Goal: Task Accomplishment & Management: Complete application form

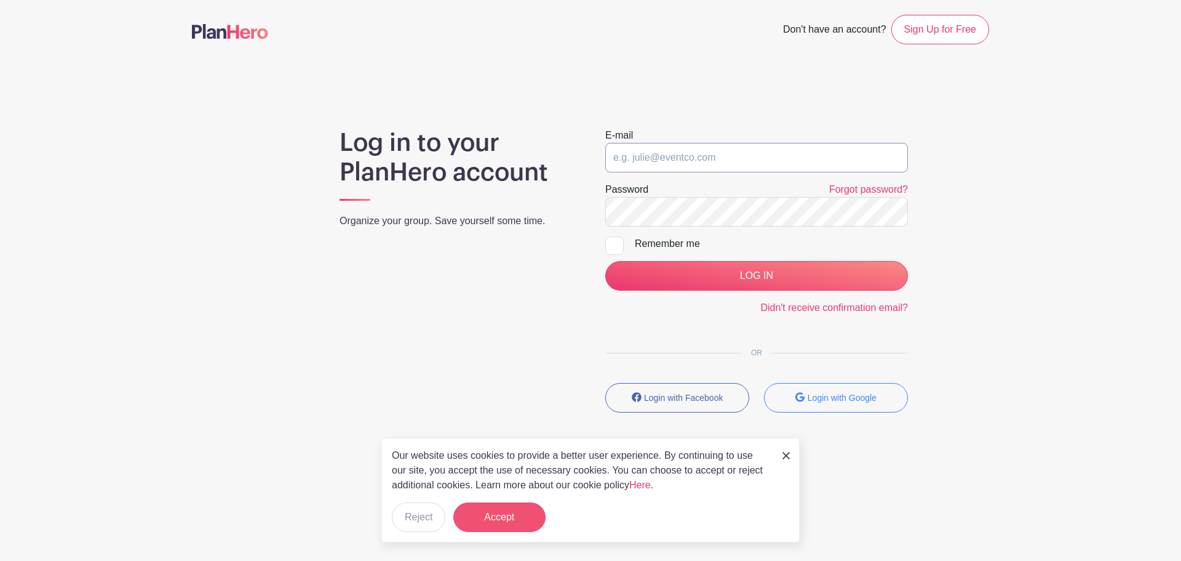
type input "saycheeze@images-sc.com"
drag, startPoint x: 509, startPoint y: 511, endPoint x: 526, endPoint y: 492, distance: 24.8
click at [510, 511] on button "Accept" at bounding box center [499, 517] width 92 height 30
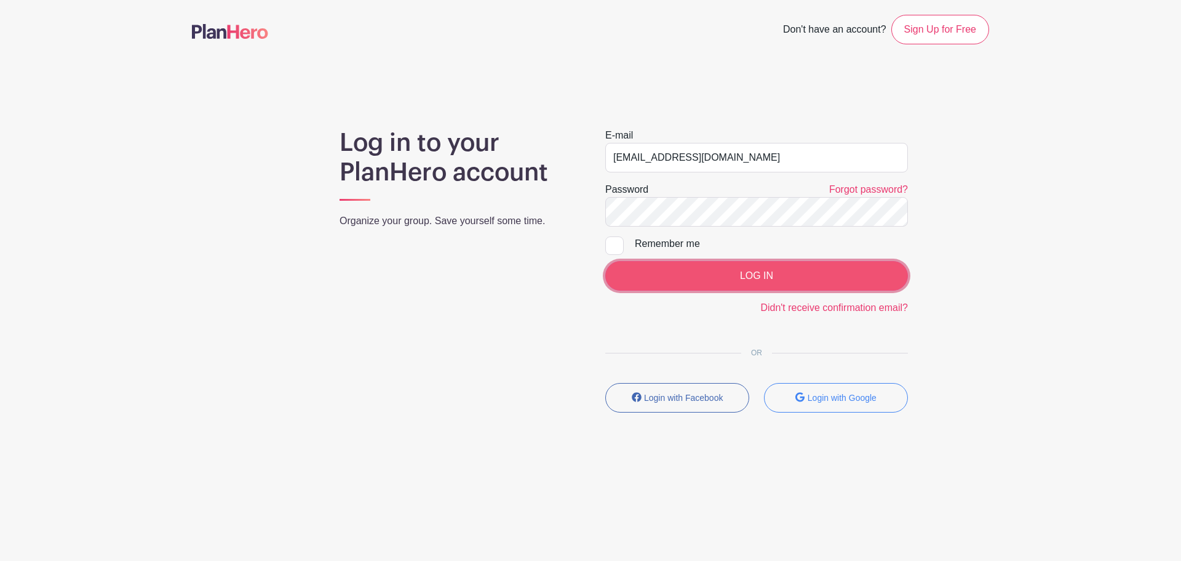
click at [746, 288] on input "LOG IN" at bounding box center [756, 276] width 303 height 30
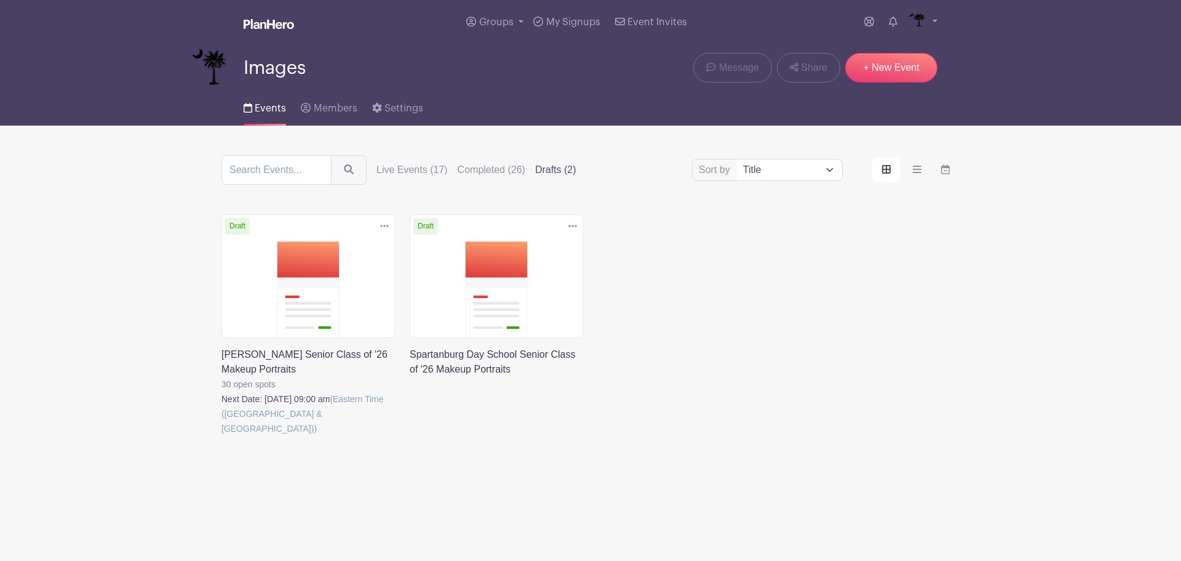
click at [432, 162] on div "Sort by Title Recently modified Newest Live Events (17) Completed (26) Drafts (…" at bounding box center [591, 170] width 738 height 30
click at [429, 166] on label "Live Events (17)" at bounding box center [412, 169] width 71 height 15
click at [0, 0] on input "Live Events (17)" at bounding box center [0, 0] width 0 height 0
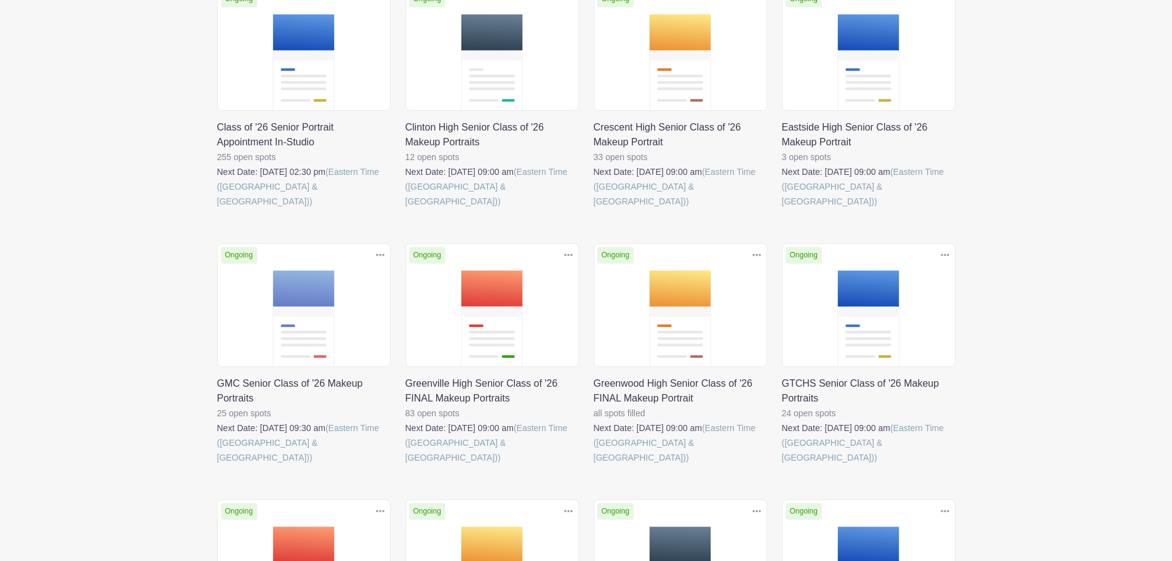
scroll to position [492, 0]
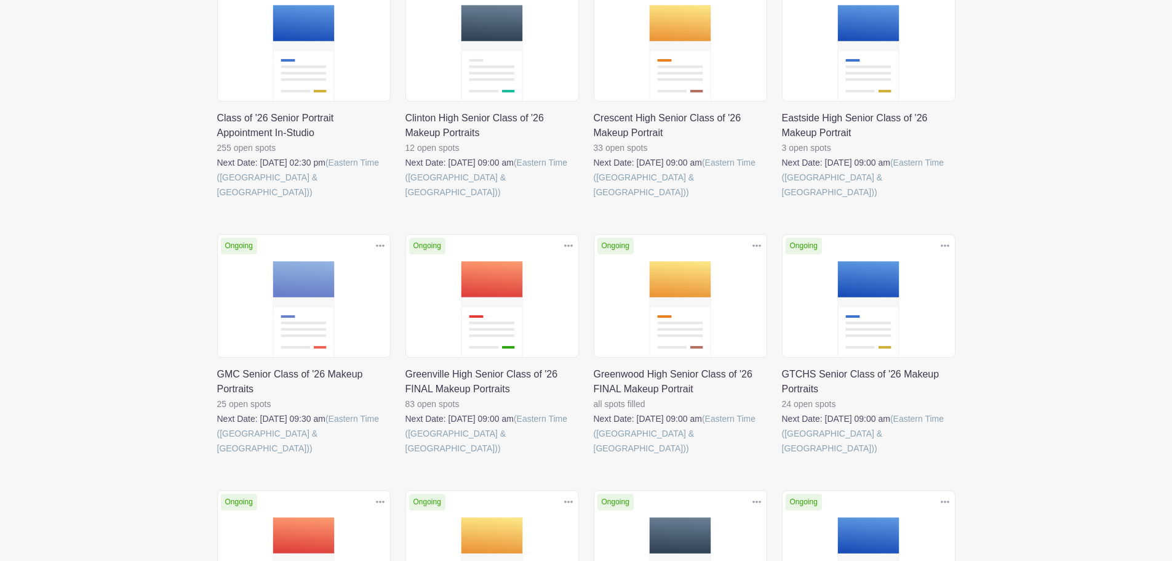
click at [594, 455] on link at bounding box center [594, 455] width 0 height 0
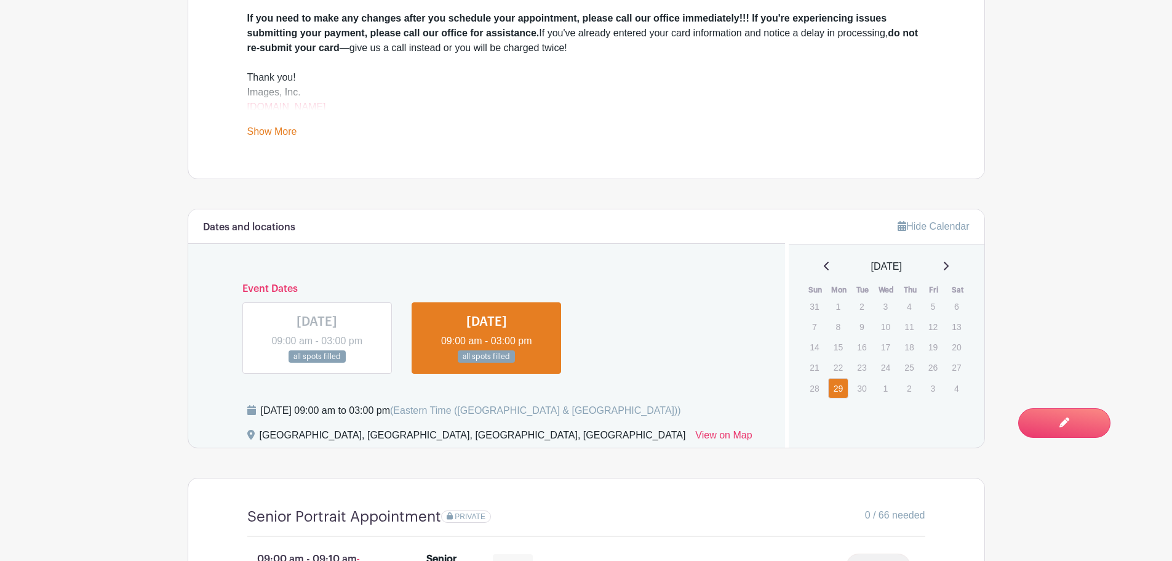
scroll to position [711, 0]
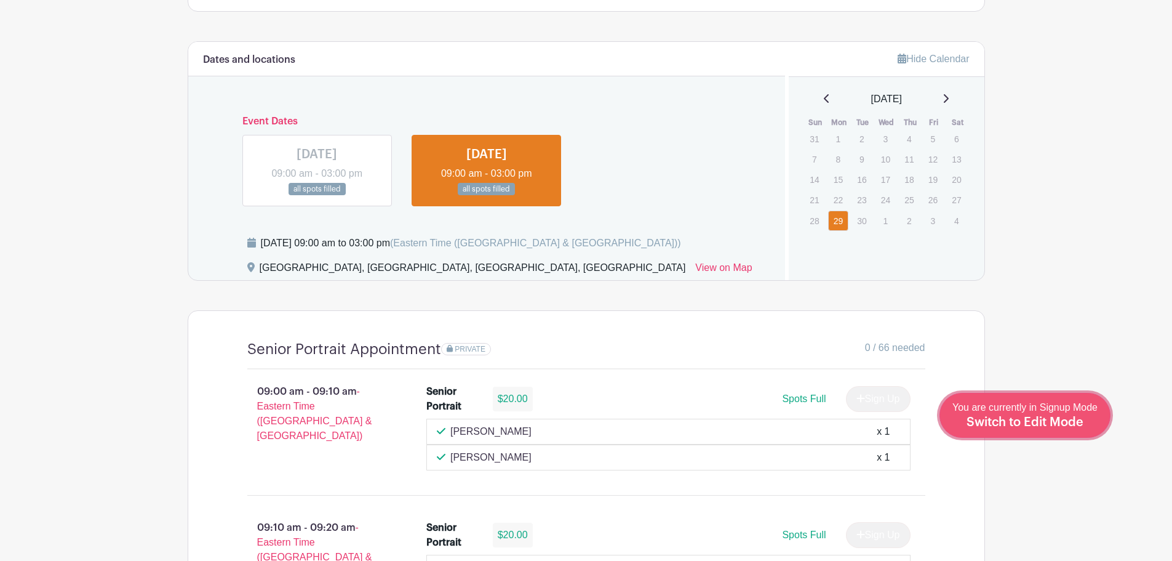
click at [1041, 412] on div "You are currently in Signup Mode Switch to Edit Mode" at bounding box center [1024, 415] width 145 height 30
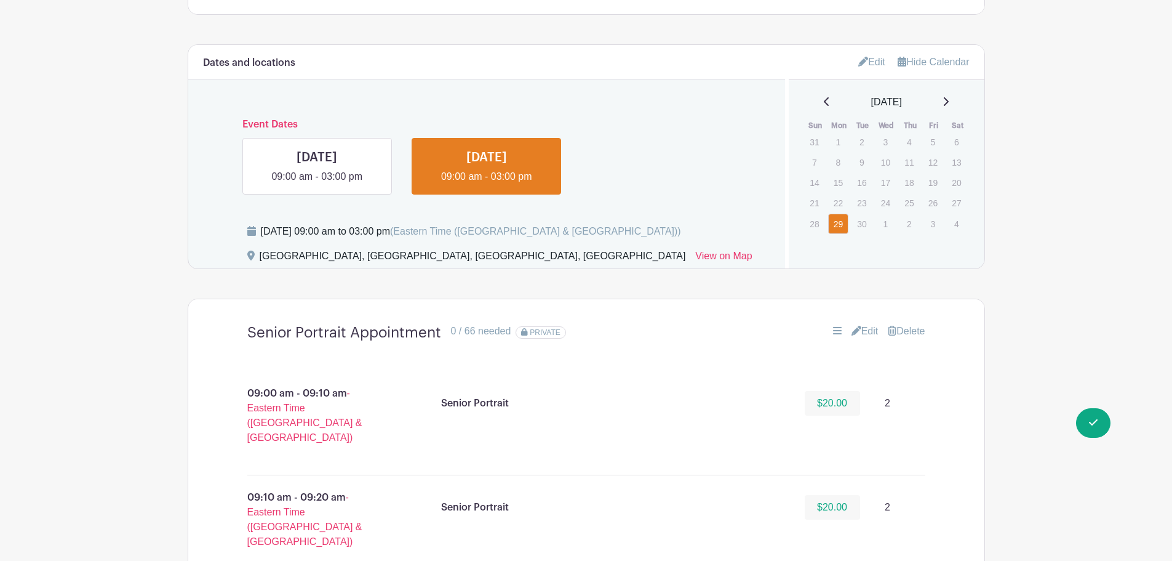
scroll to position [738, 0]
click at [860, 62] on icon at bounding box center [863, 61] width 10 height 10
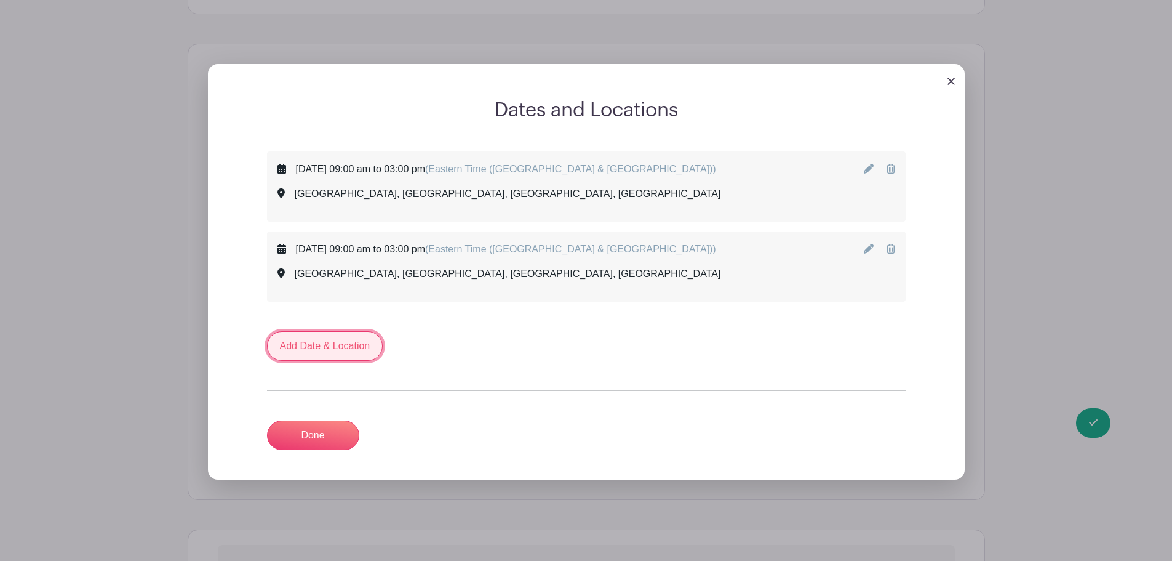
click at [295, 340] on link "Add Date & Location" at bounding box center [325, 346] width 116 height 30
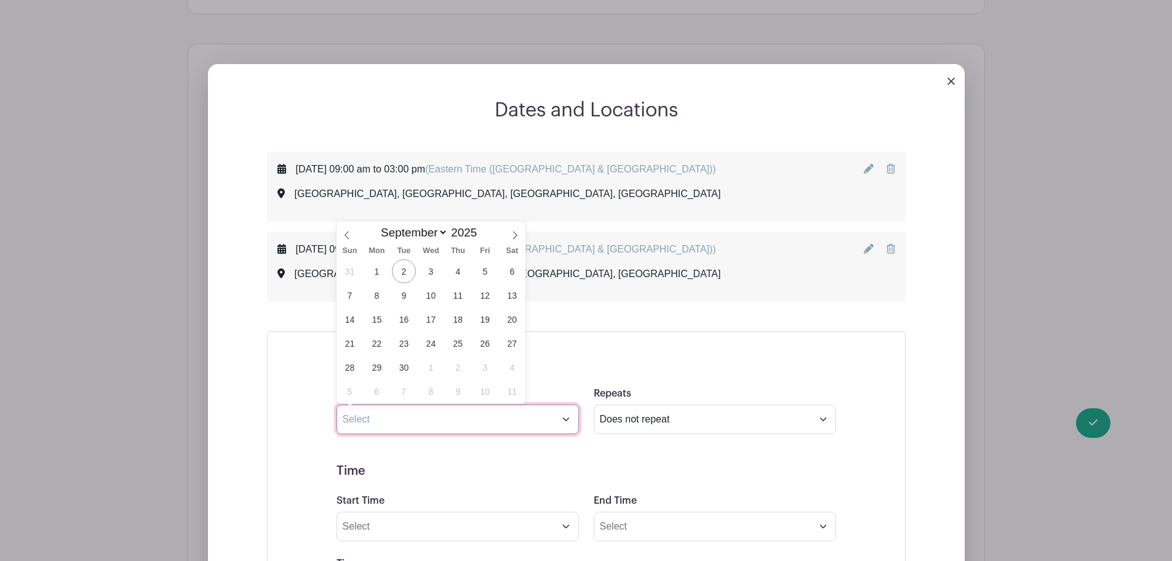
click at [385, 413] on input "text" at bounding box center [458, 419] width 242 height 30
click at [517, 234] on icon at bounding box center [515, 235] width 9 height 9
select select "9"
click at [374, 347] on span "20" at bounding box center [377, 343] width 24 height 24
type input "[DATE]"
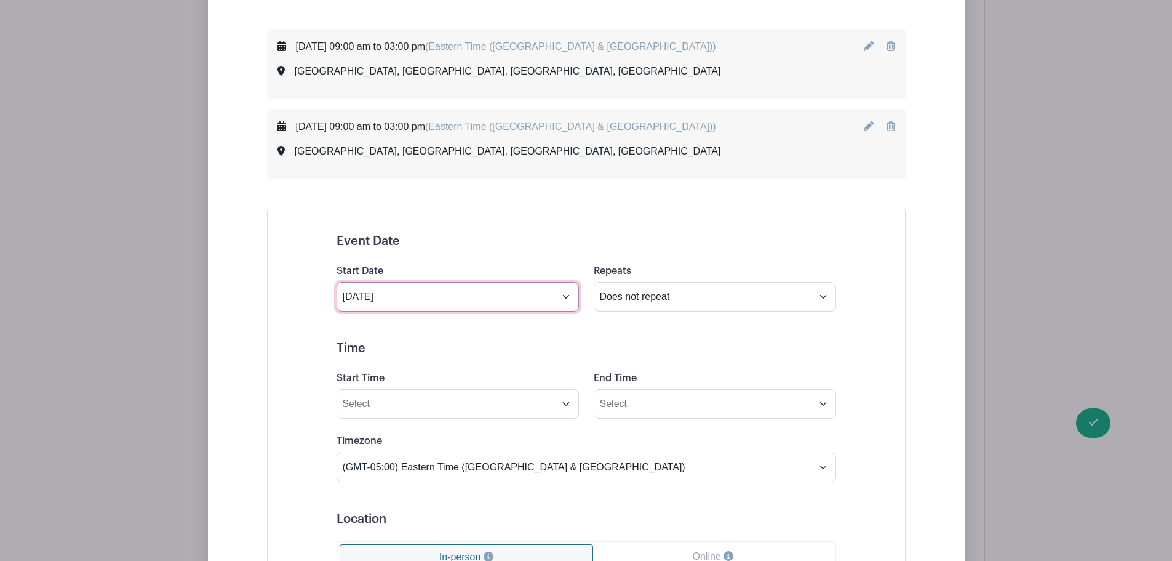
scroll to position [861, 0]
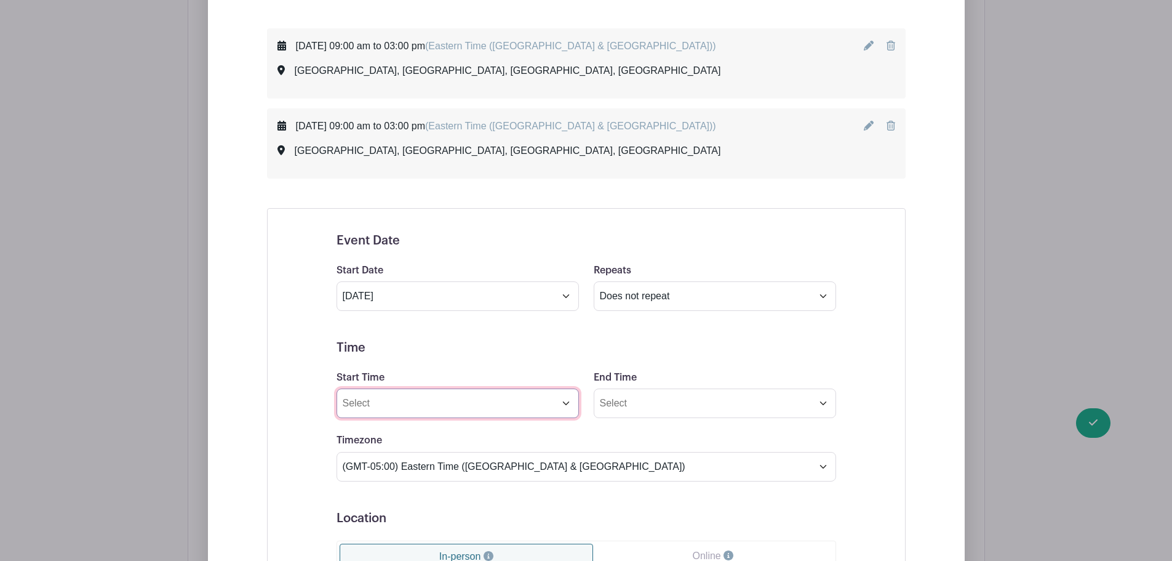
click at [438, 401] on input "Start Time" at bounding box center [458, 403] width 242 height 30
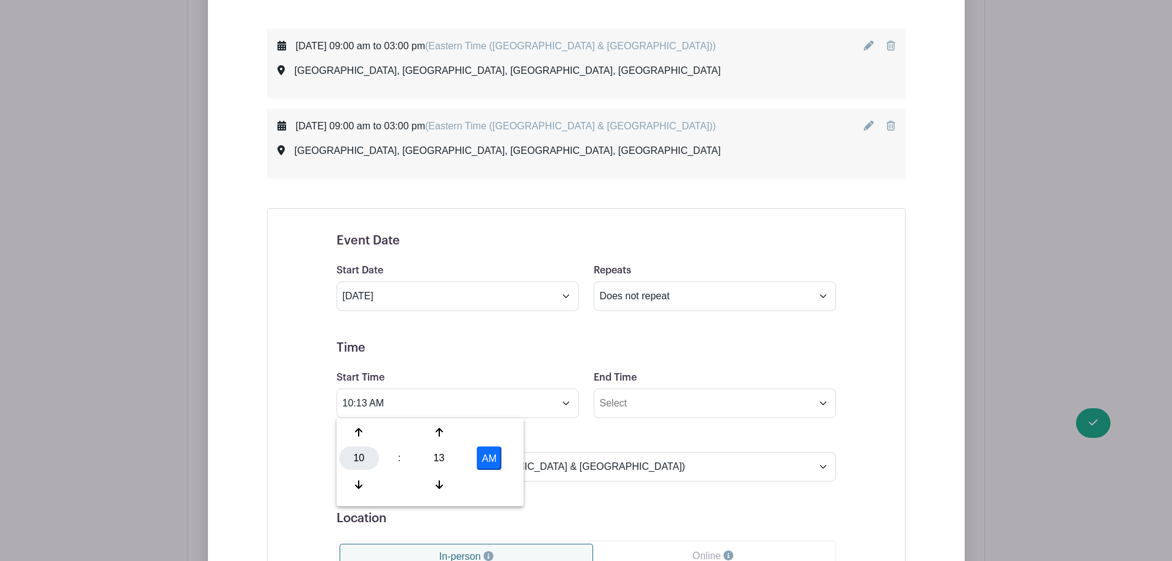
click at [352, 458] on div "10" at bounding box center [359, 457] width 40 height 23
click at [361, 484] on div "08" at bounding box center [359, 484] width 41 height 23
click at [435, 466] on div "13" at bounding box center [439, 457] width 40 height 23
click at [362, 439] on div "00" at bounding box center [359, 431] width 41 height 23
type input "8:00 AM"
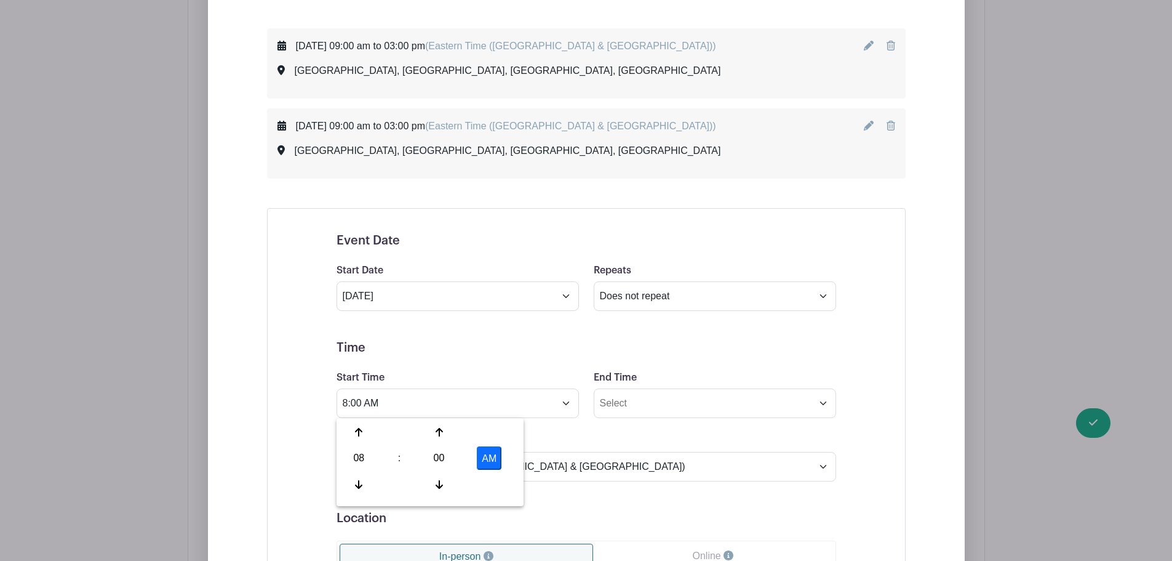
click at [495, 348] on h5 "Time" at bounding box center [587, 347] width 500 height 15
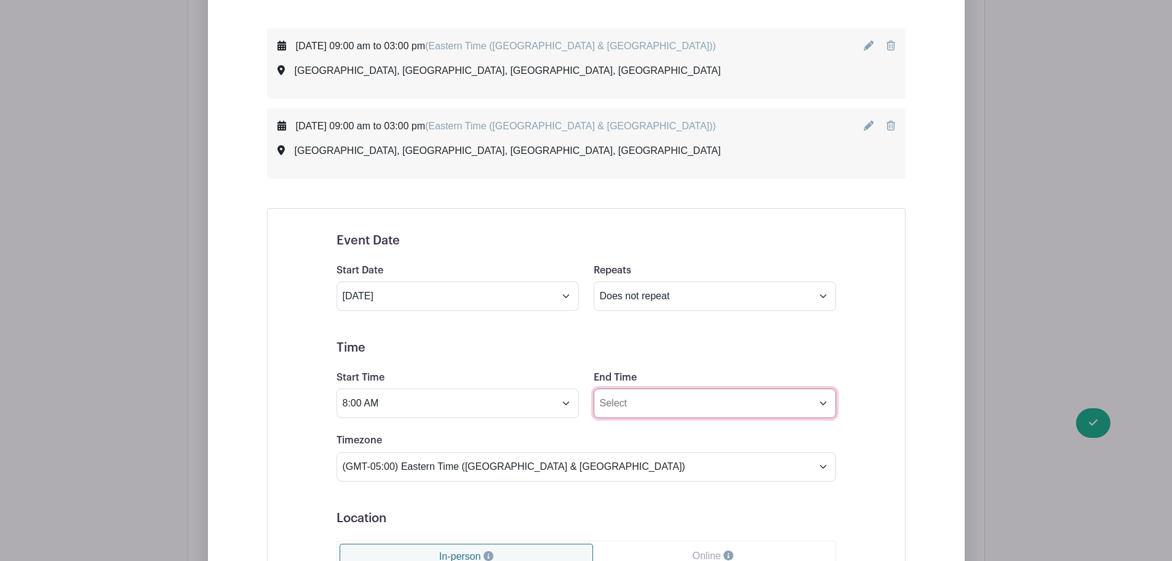
click at [658, 413] on input "End Time" at bounding box center [715, 403] width 242 height 30
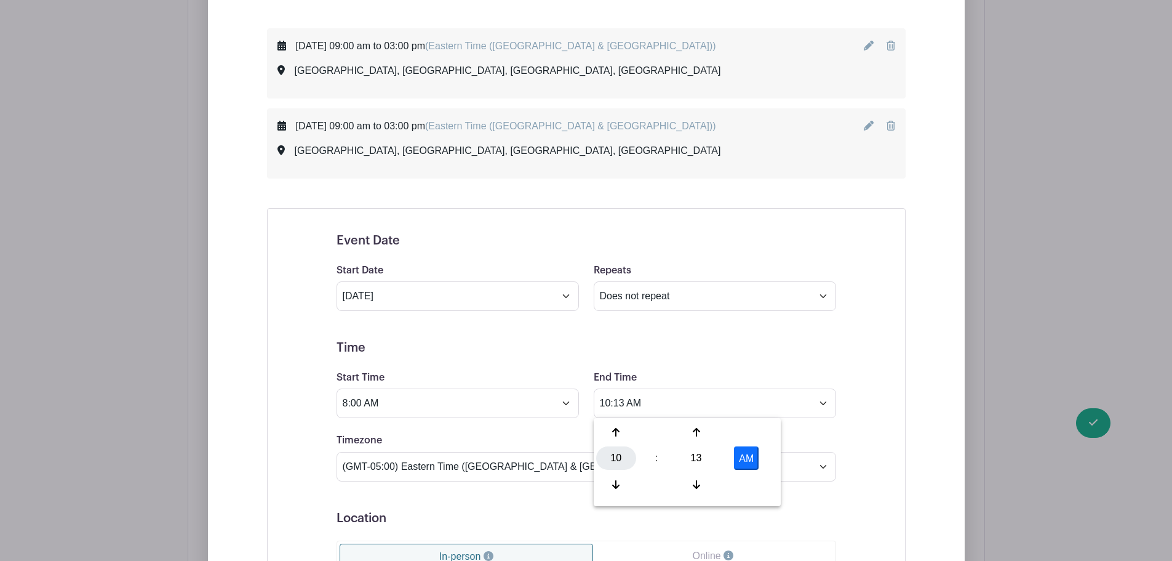
click at [613, 455] on div "10" at bounding box center [616, 457] width 40 height 23
click at [749, 432] on div "03" at bounding box center [753, 431] width 41 height 23
drag, startPoint x: 698, startPoint y: 453, endPoint x: 644, endPoint y: 438, distance: 56.3
click at [697, 453] on div "13" at bounding box center [696, 457] width 40 height 23
click at [619, 431] on div "00" at bounding box center [616, 431] width 41 height 23
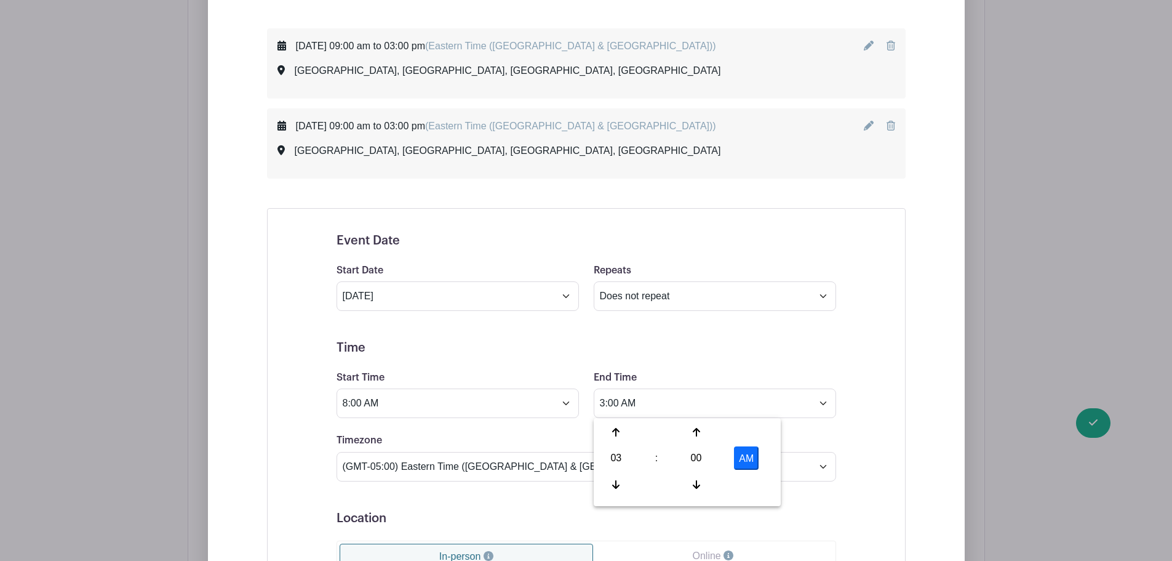
click at [748, 458] on button "AM" at bounding box center [746, 457] width 25 height 23
type input "3:00 PM"
click at [740, 337] on form "Event Date Start Date [DATE] Repeats Does not repeat Daily Weekly Monthly on da…" at bounding box center [587, 527] width 500 height 588
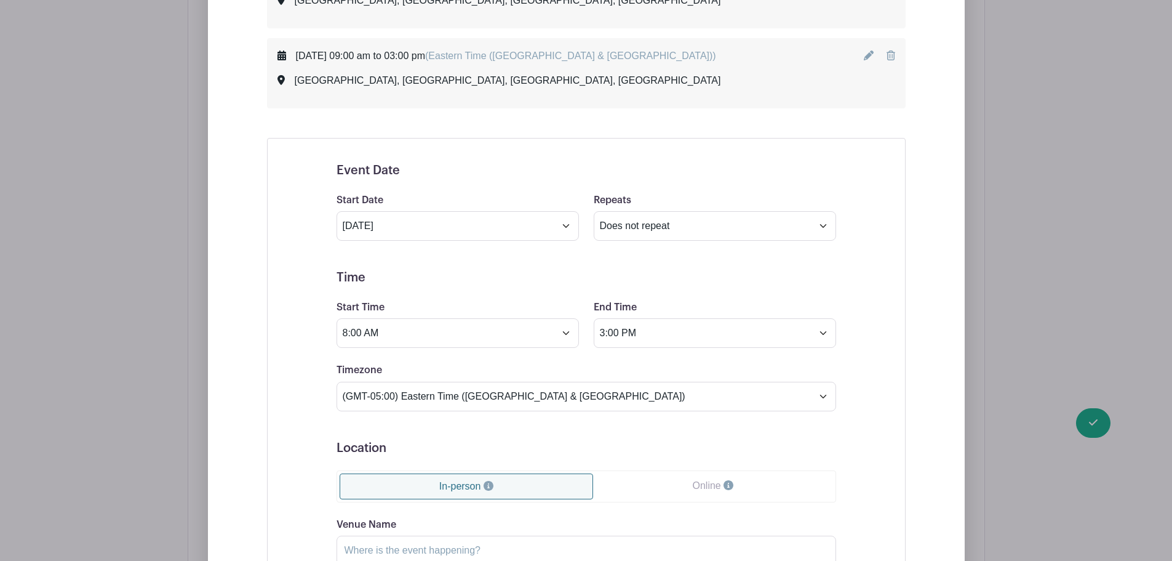
scroll to position [1108, 0]
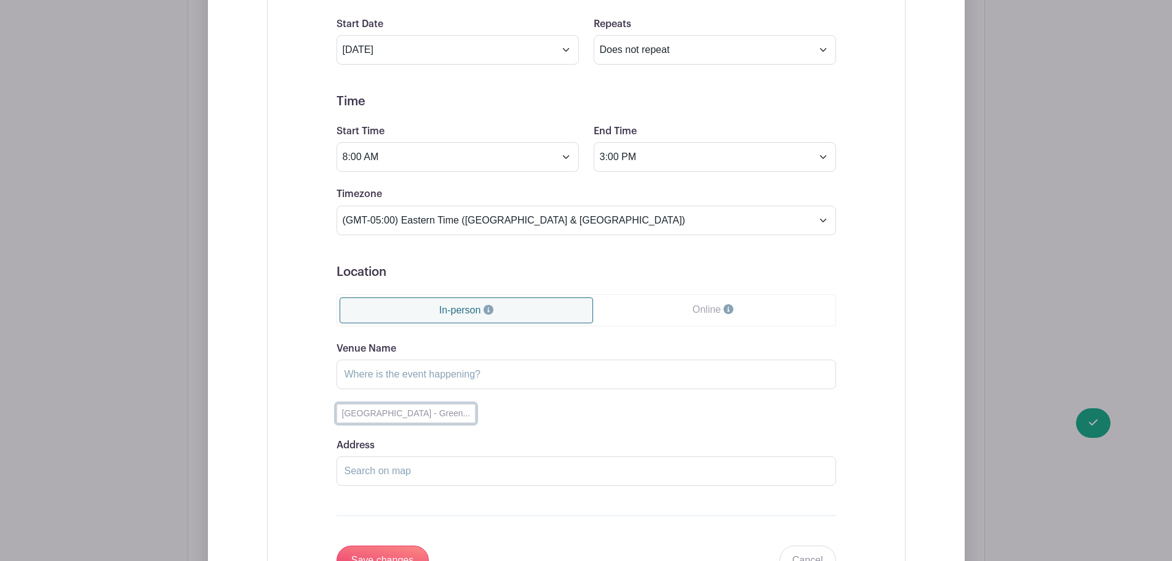
drag, startPoint x: 413, startPoint y: 415, endPoint x: 448, endPoint y: 391, distance: 42.8
click at [413, 415] on button "[GEOGRAPHIC_DATA] - Green..." at bounding box center [407, 413] width 140 height 19
type input "[GEOGRAPHIC_DATA]"
type input "[GEOGRAPHIC_DATA], [GEOGRAPHIC_DATA], [GEOGRAPHIC_DATA]"
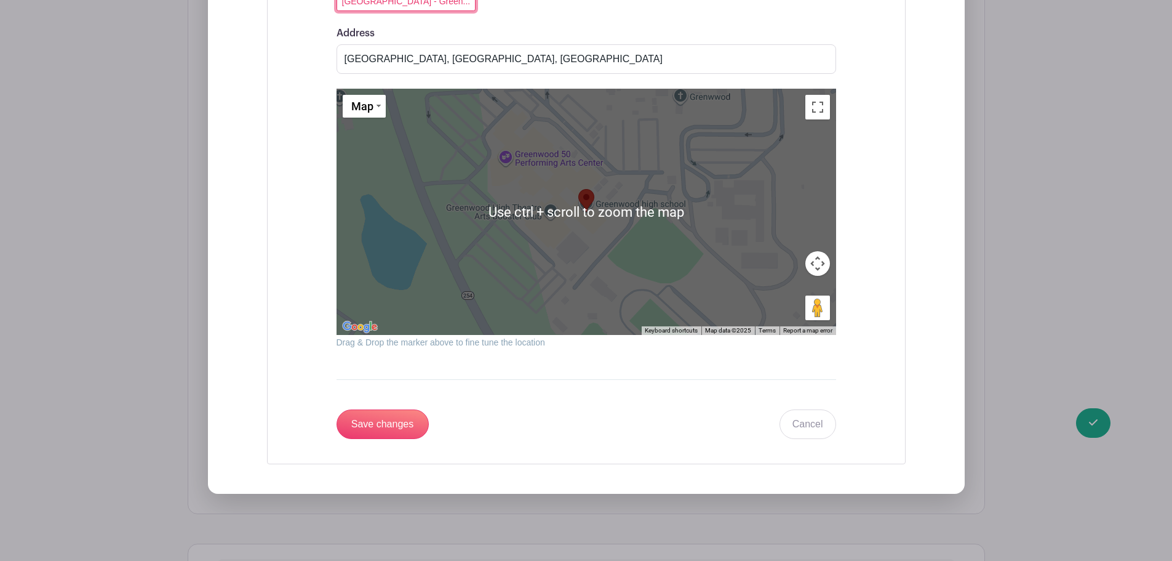
scroll to position [1538, 0]
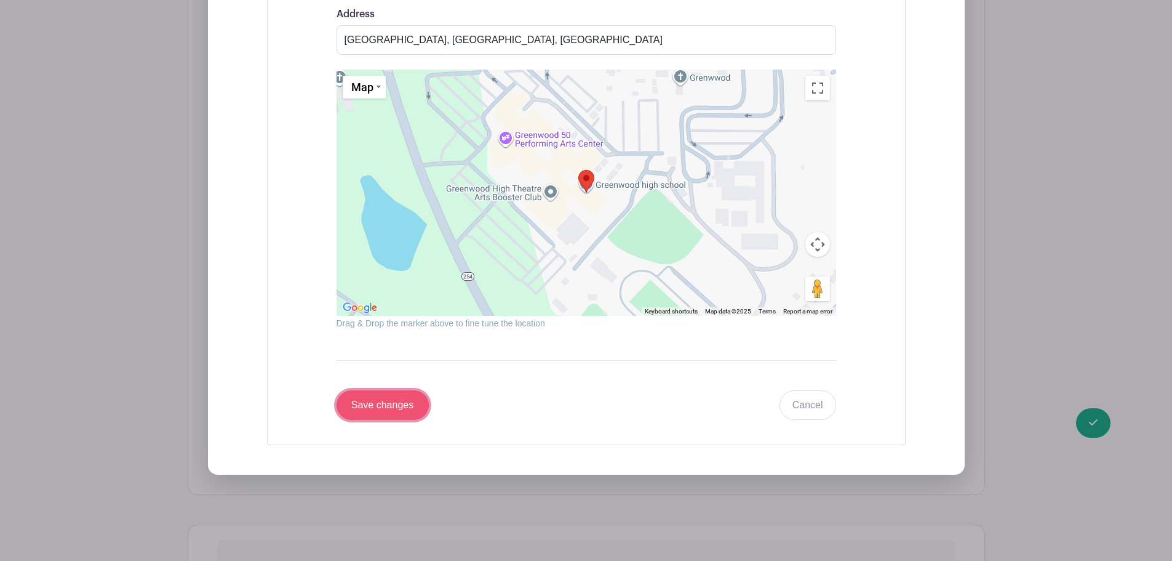
click at [379, 403] on input "Save changes" at bounding box center [383, 405] width 92 height 30
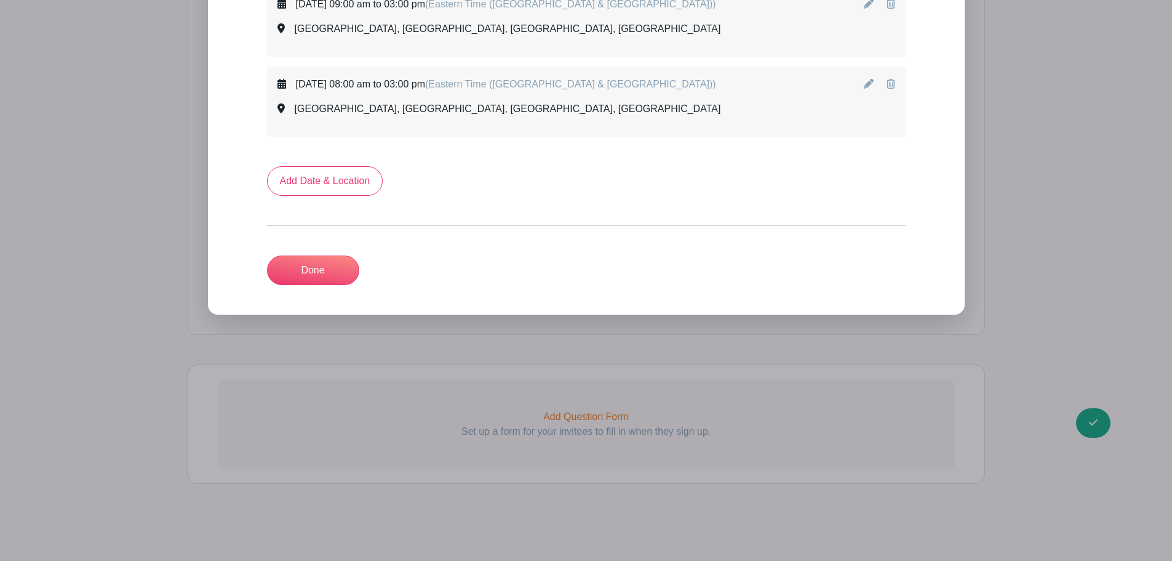
scroll to position [922, 0]
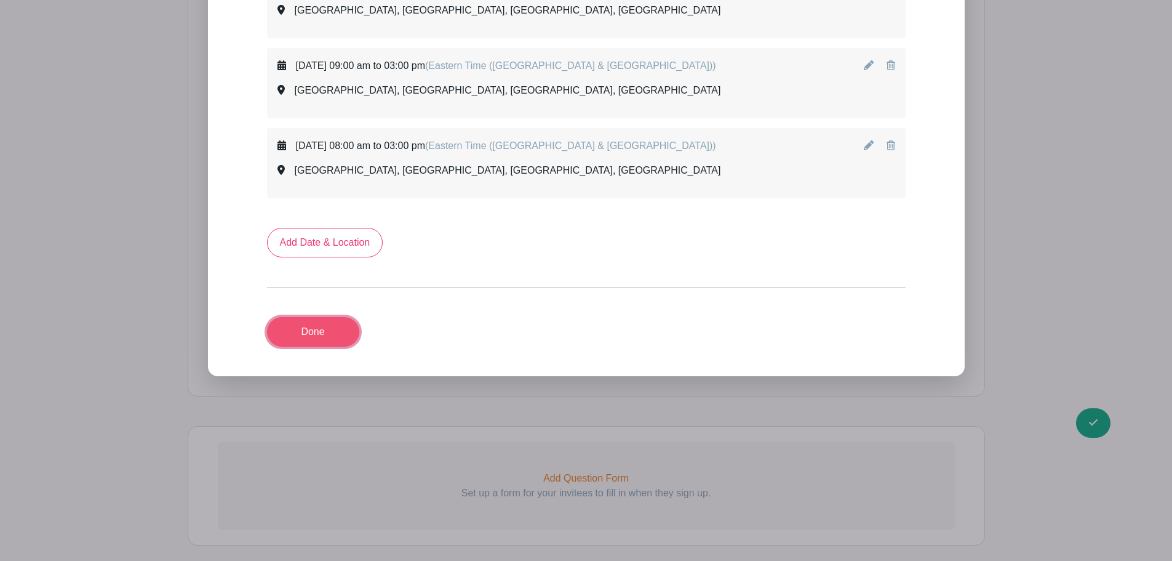
click at [320, 333] on link "Done" at bounding box center [313, 332] width 92 height 30
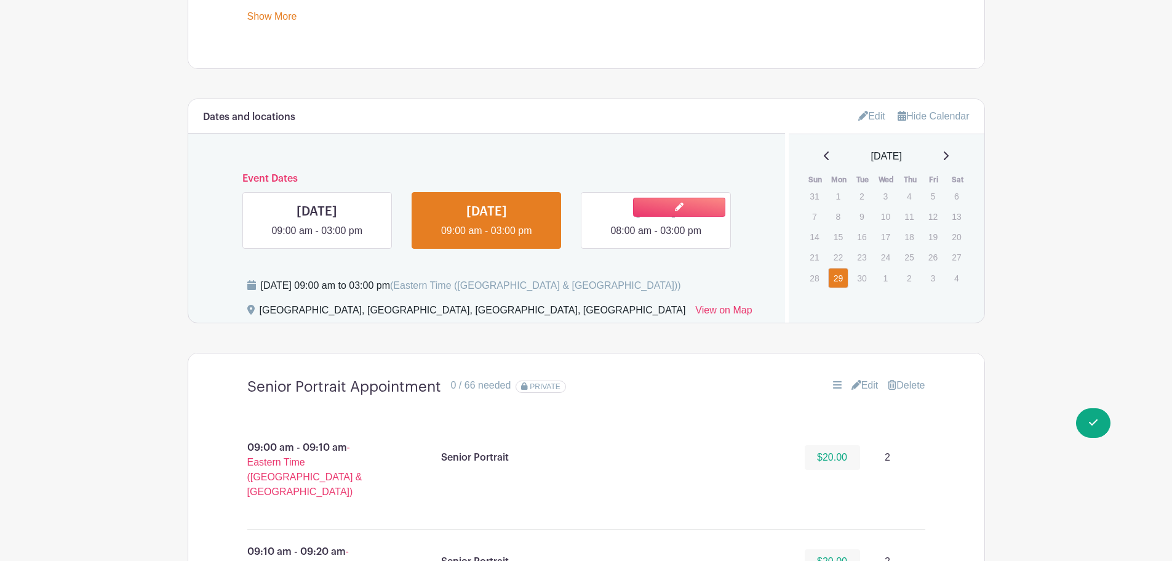
scroll to position [677, 0]
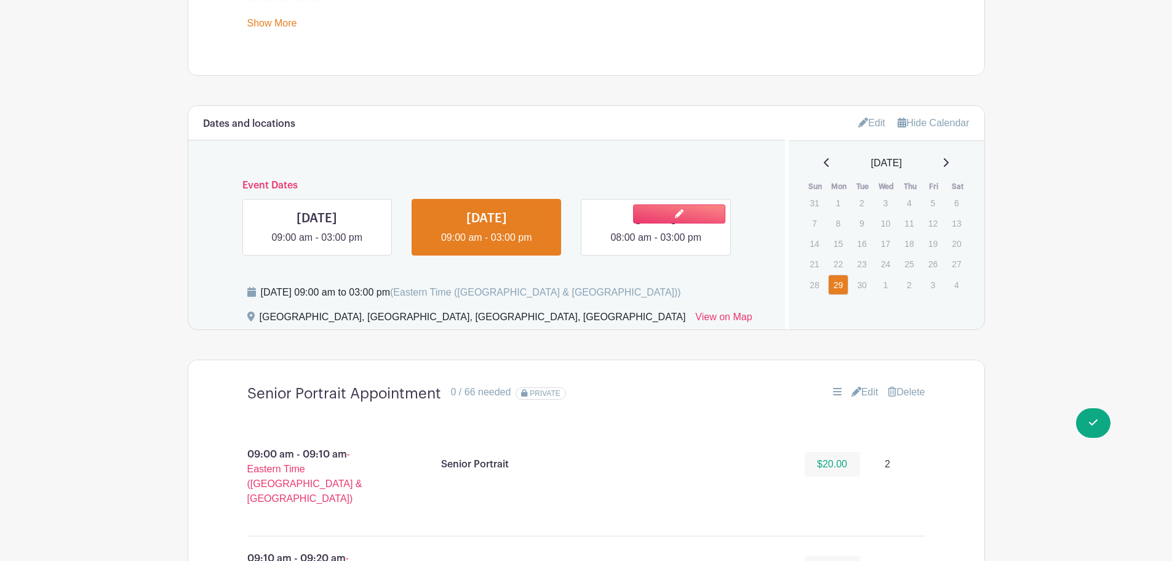
click at [656, 245] on link at bounding box center [656, 245] width 0 height 0
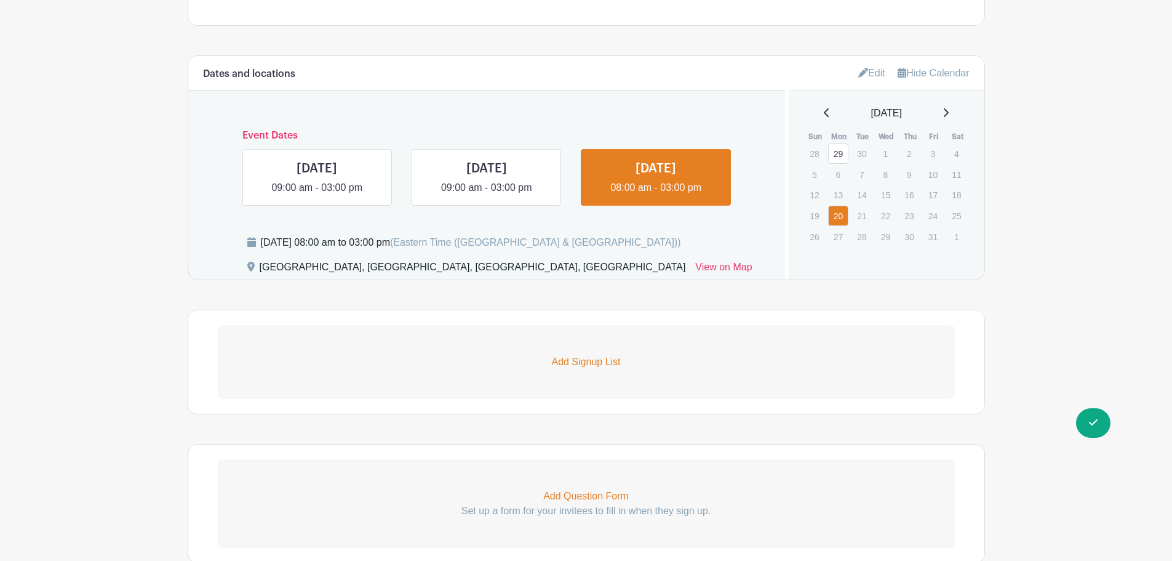
scroll to position [800, 0]
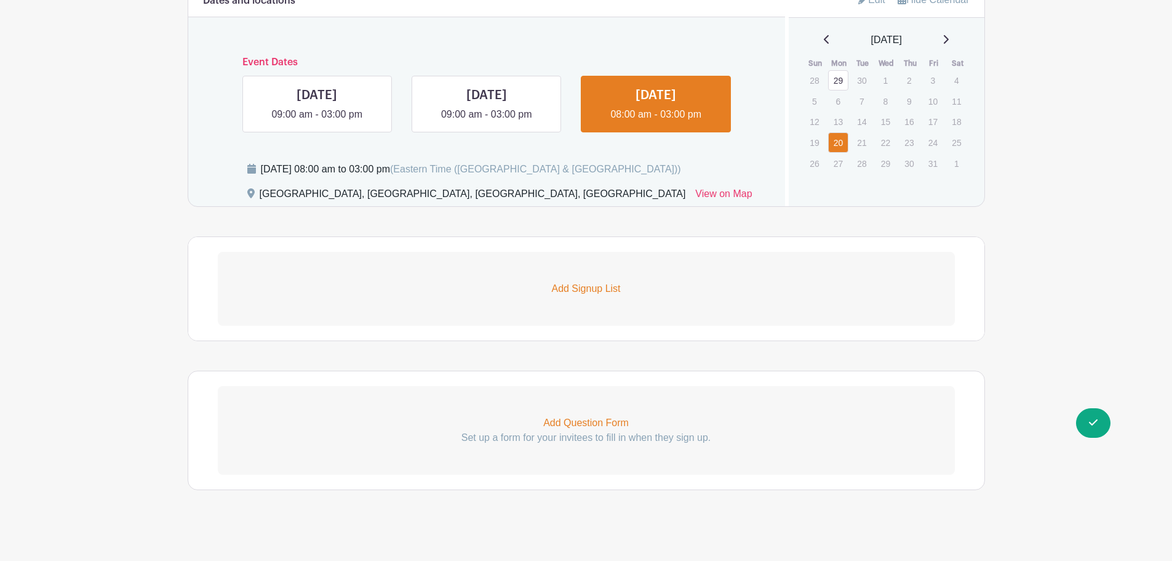
click at [588, 283] on p "Add Signup List" at bounding box center [586, 288] width 737 height 15
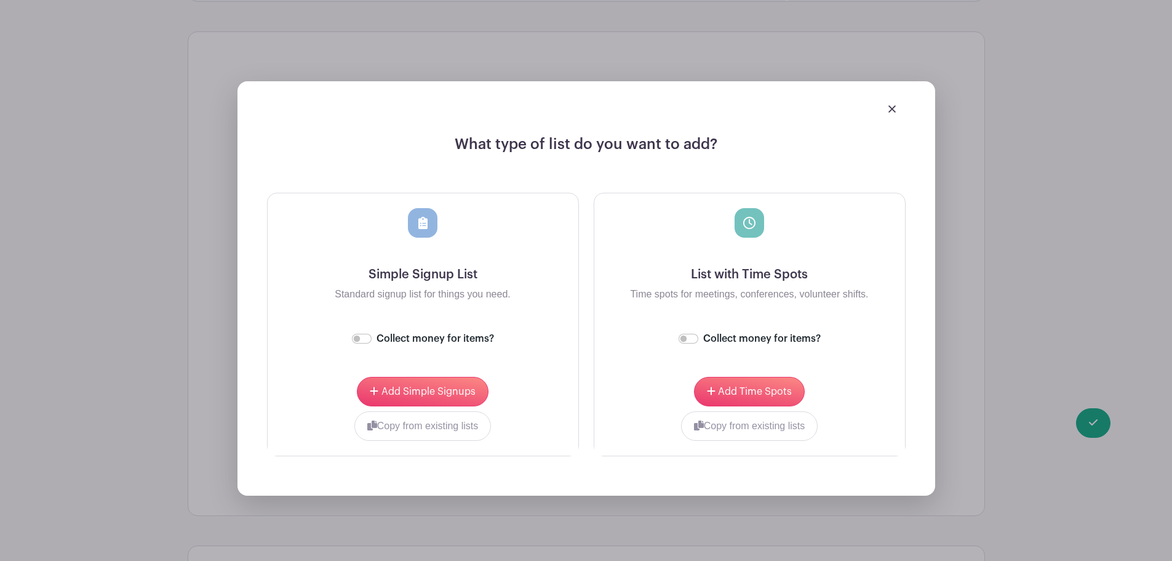
scroll to position [1046, 0]
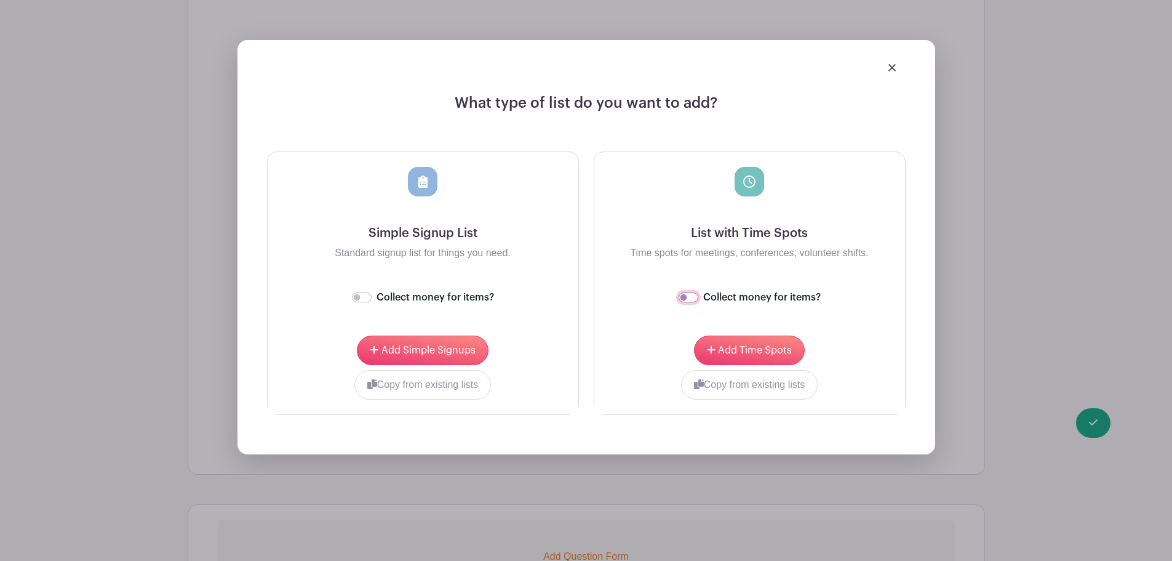
click at [685, 297] on input "Collect money for items?" at bounding box center [689, 297] width 20 height 10
checkbox input "true"
click at [727, 356] on button "Add Time Spots" at bounding box center [749, 350] width 111 height 30
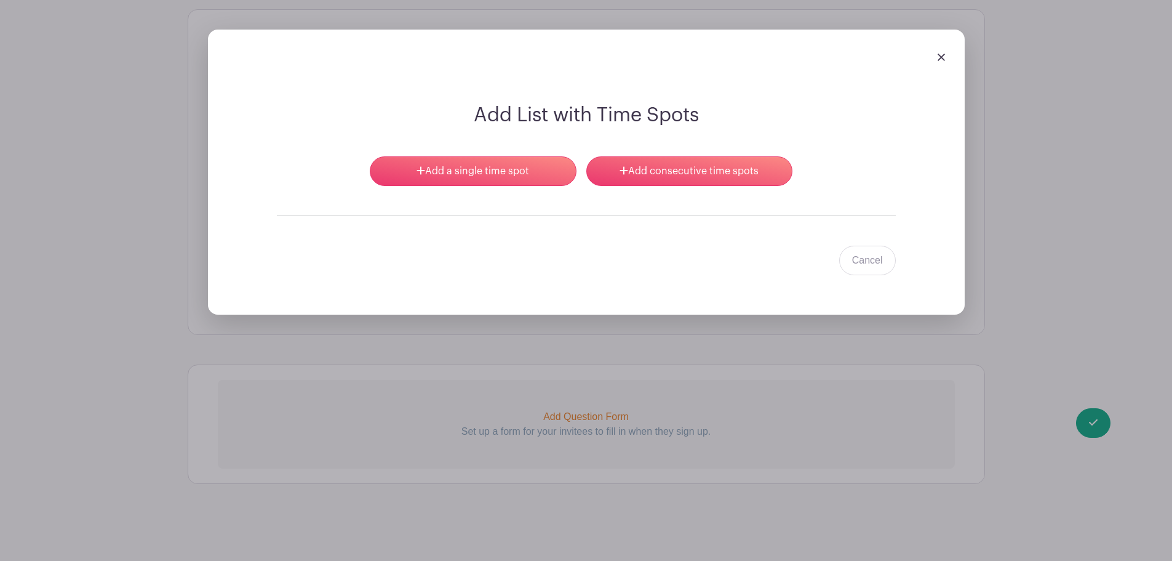
scroll to position [1125, 0]
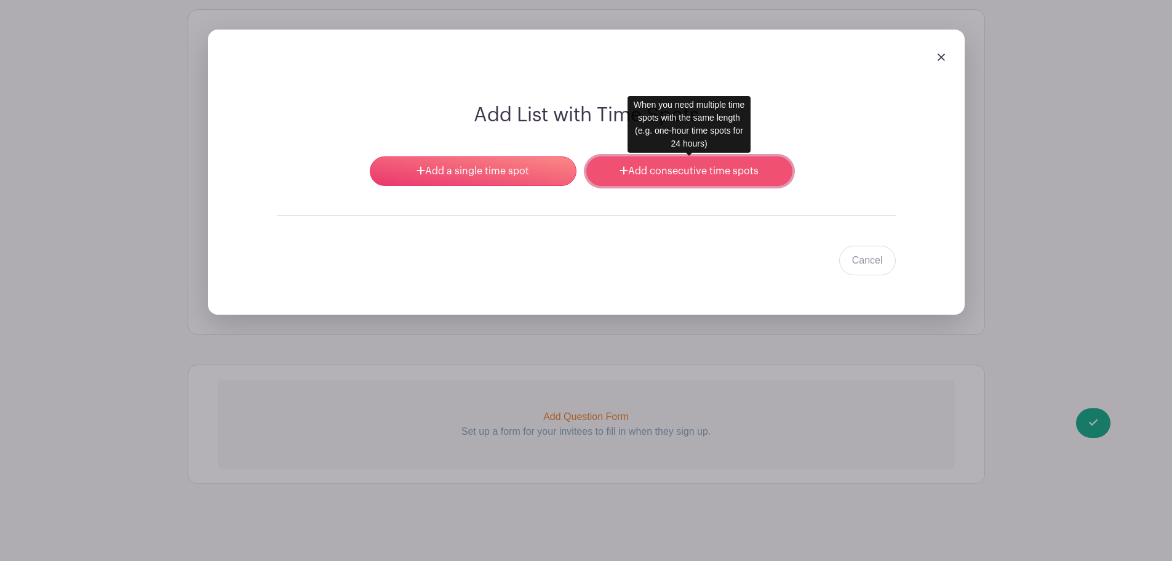
click at [675, 185] on link "Add consecutive time spots" at bounding box center [689, 171] width 206 height 30
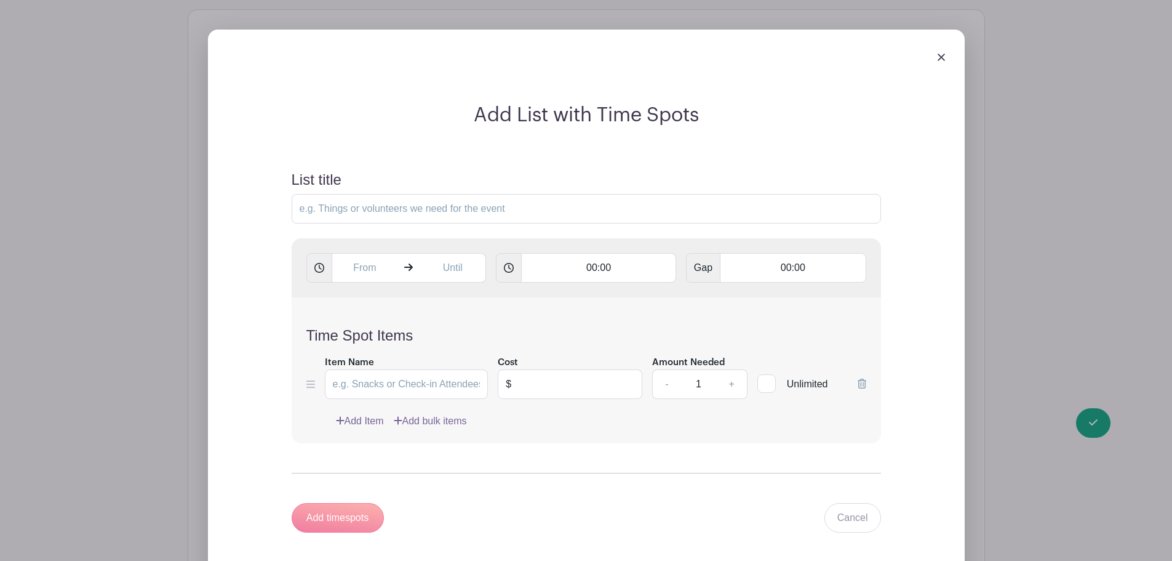
scroll to position [1187, 0]
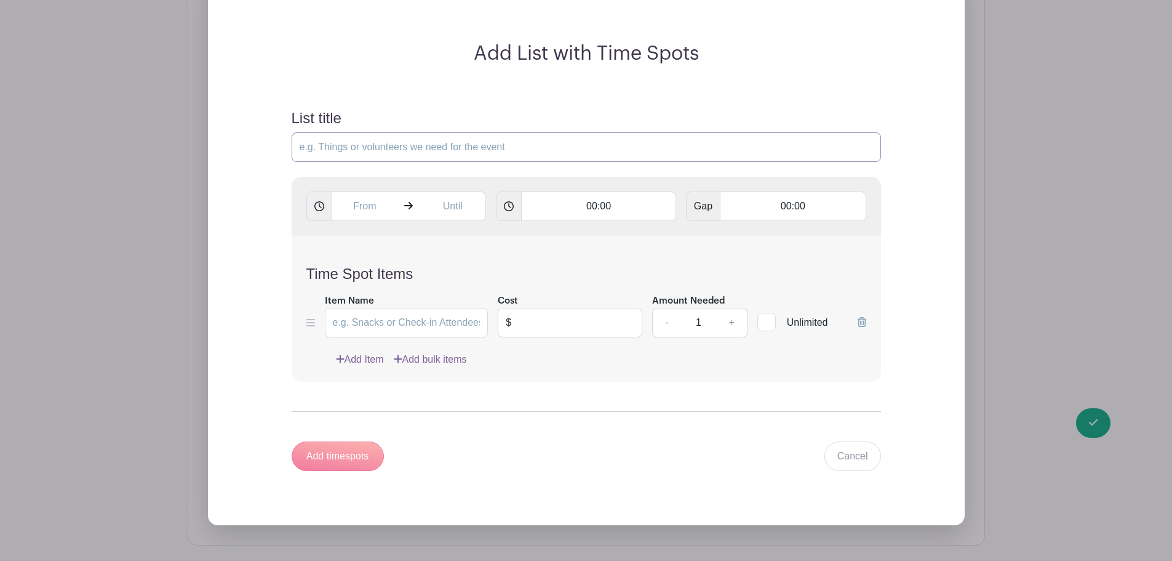
click at [450, 151] on input "List title" at bounding box center [586, 147] width 589 height 30
type input "Senior Portrait Appointment"
click at [369, 217] on input "text" at bounding box center [365, 206] width 66 height 30
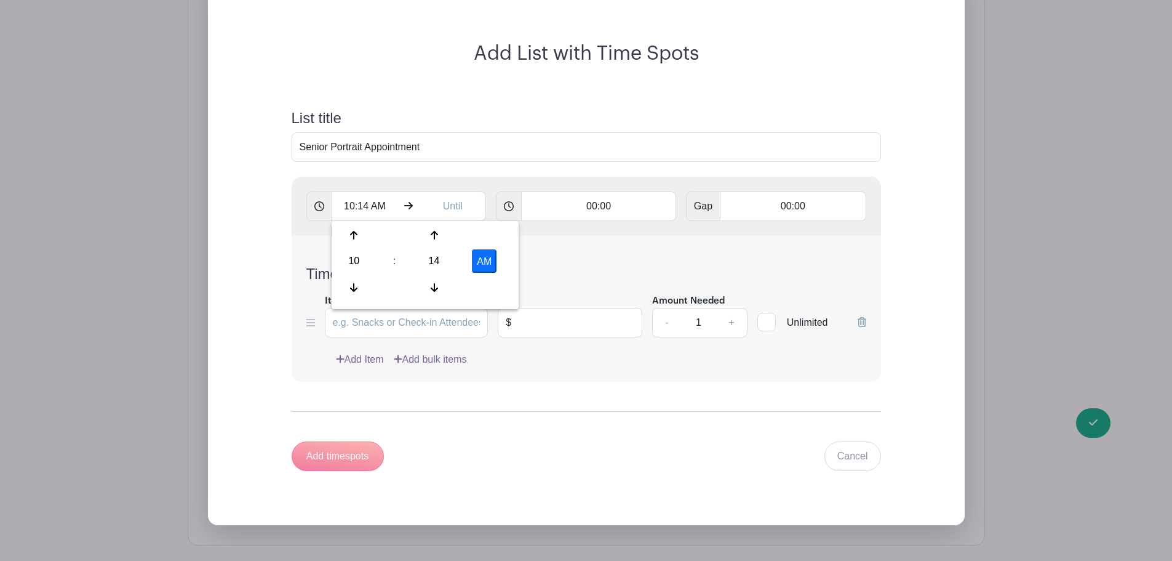
click at [356, 274] on div "10 : 14 AM" at bounding box center [425, 262] width 182 height 78
click at [354, 257] on div "10" at bounding box center [354, 260] width 40 height 23
click at [358, 288] on div "08" at bounding box center [354, 287] width 41 height 23
click at [444, 263] on div "14" at bounding box center [434, 260] width 40 height 23
click at [361, 234] on div "00" at bounding box center [354, 234] width 41 height 23
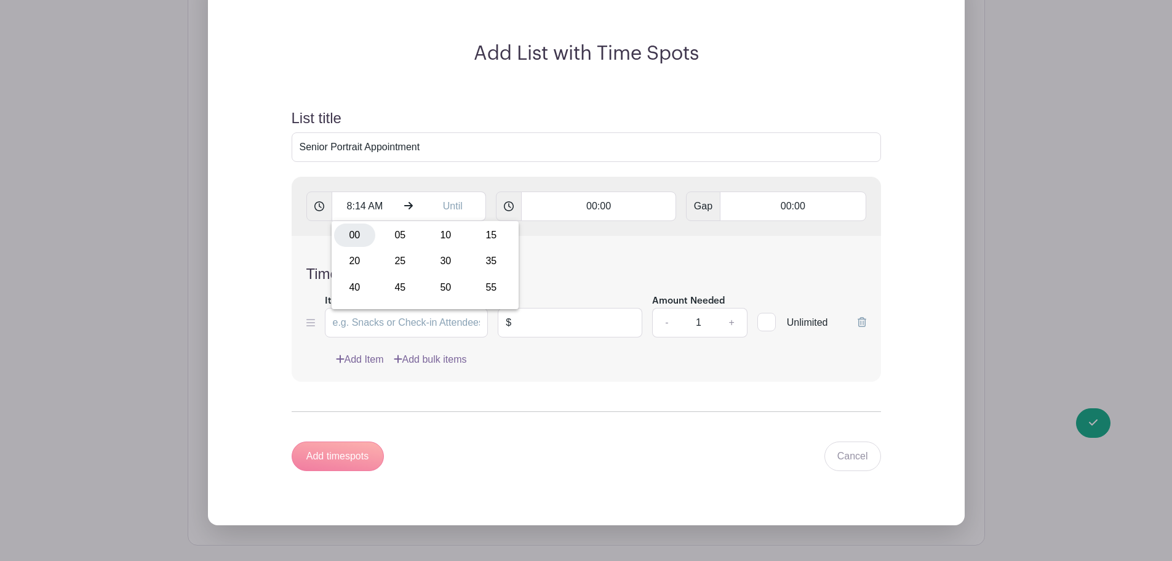
type input "8:00 AM"
click at [459, 202] on input "text" at bounding box center [453, 206] width 66 height 30
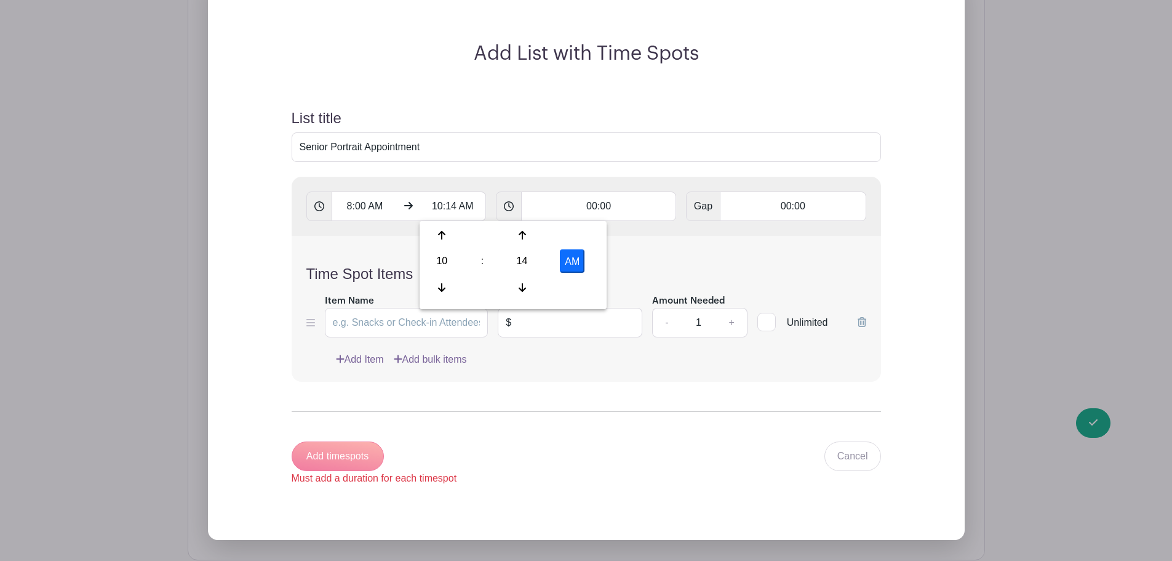
click at [452, 274] on div "10 : 14 AM" at bounding box center [513, 262] width 182 height 78
click at [449, 266] on div "10" at bounding box center [442, 260] width 40 height 23
click at [582, 239] on div "03" at bounding box center [579, 234] width 41 height 23
click at [530, 260] on div "14" at bounding box center [522, 260] width 40 height 23
click at [447, 234] on div "00" at bounding box center [442, 234] width 41 height 23
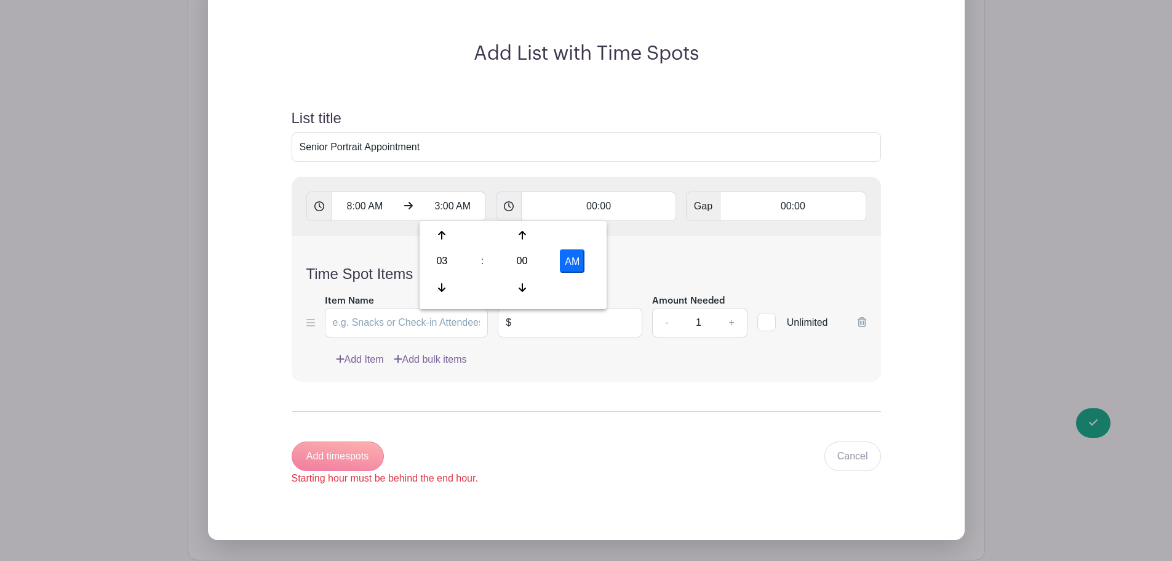
click at [564, 262] on button "AM" at bounding box center [572, 260] width 25 height 23
type input "3:00 PM"
click at [617, 203] on input "00:00" at bounding box center [598, 206] width 155 height 30
click at [605, 208] on input "00:00" at bounding box center [598, 206] width 155 height 30
type input "00:10"
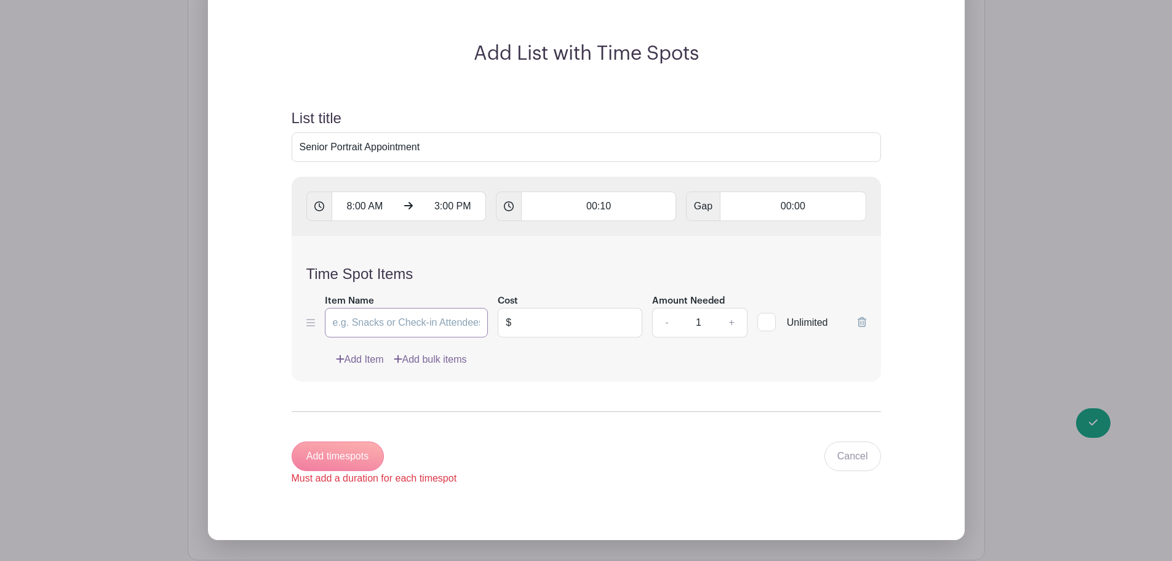
type input "Add 42 timespots"
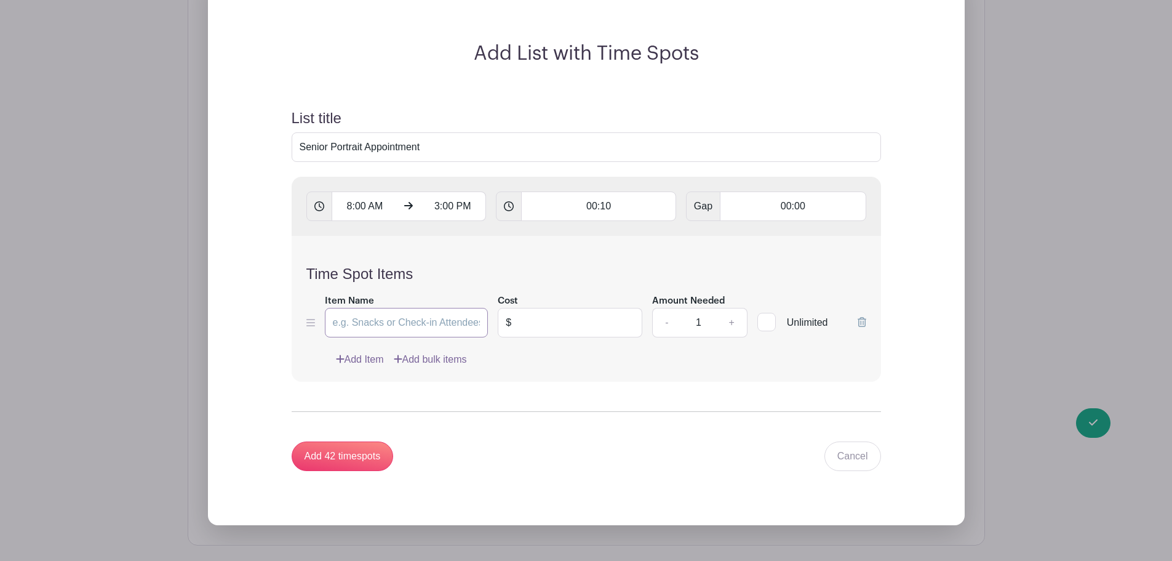
click at [415, 313] on input "Item Name" at bounding box center [407, 323] width 164 height 30
type input "Senior Portrait"
click at [559, 322] on input "text" at bounding box center [581, 323] width 124 height 30
type input "20.00"
click at [740, 325] on link "+" at bounding box center [731, 323] width 31 height 30
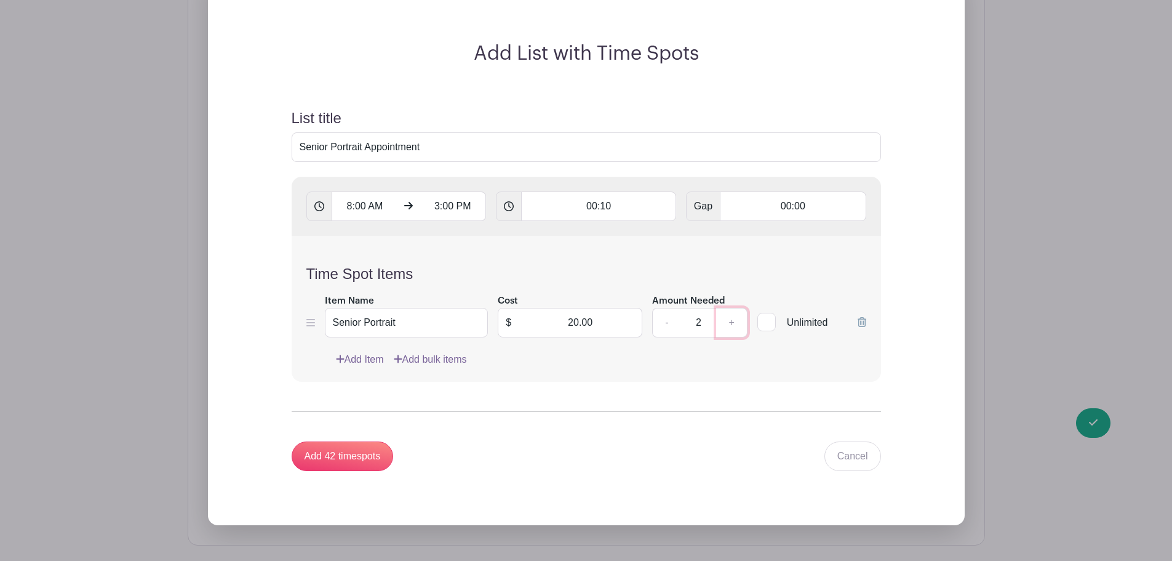
click at [740, 325] on link "+" at bounding box center [731, 323] width 31 height 30
type input "4"
click at [353, 457] on input "Add 42 timespots" at bounding box center [343, 456] width 102 height 30
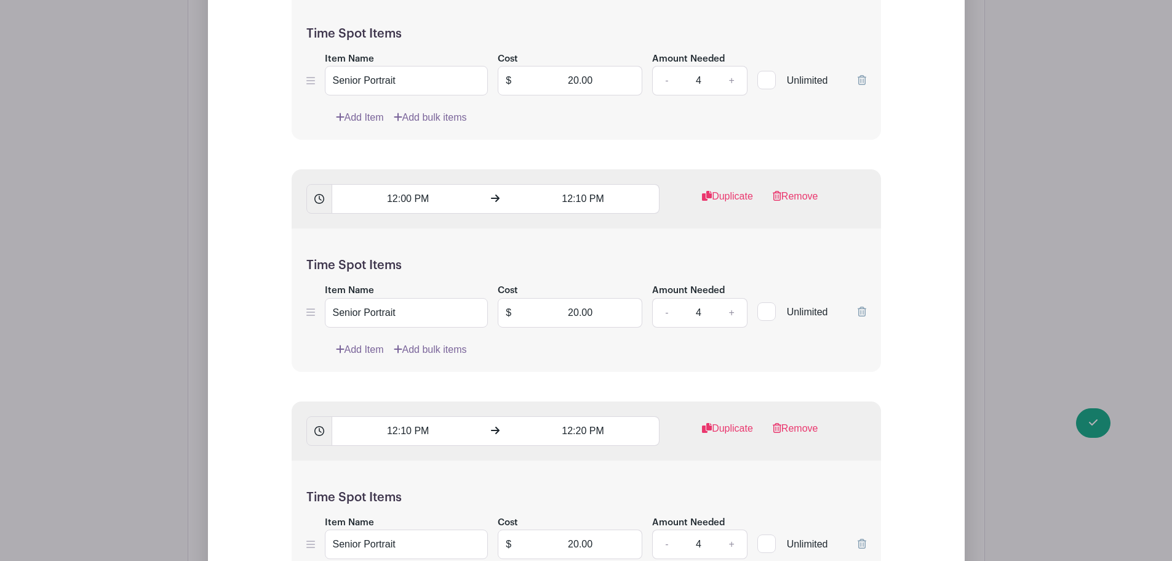
scroll to position [6786, 0]
click at [802, 199] on link "Remove" at bounding box center [796, 200] width 46 height 25
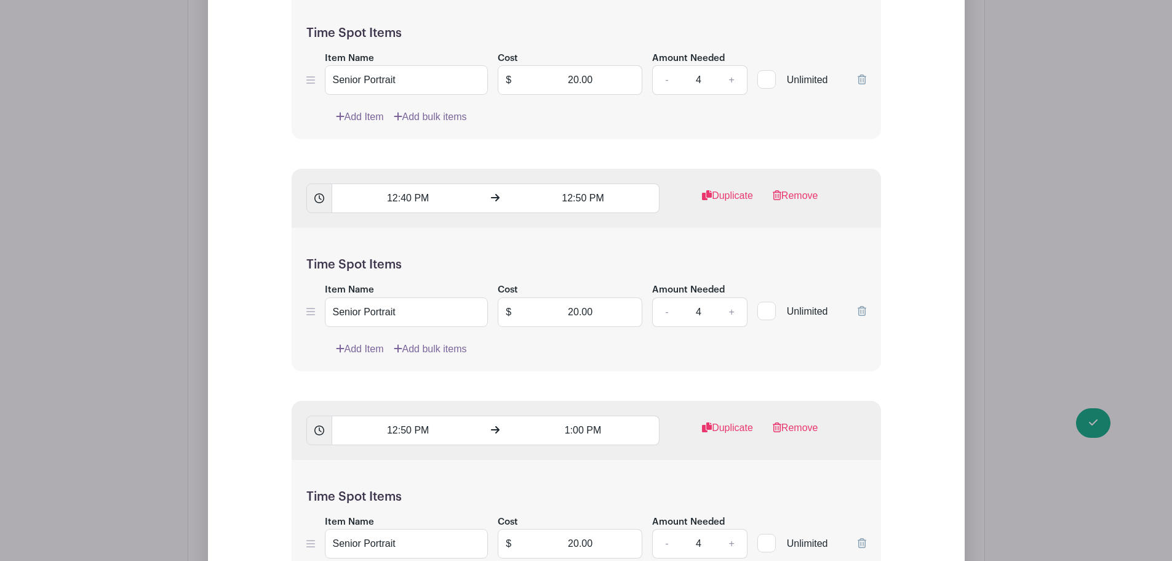
click at [802, 199] on link "Remove" at bounding box center [796, 200] width 46 height 25
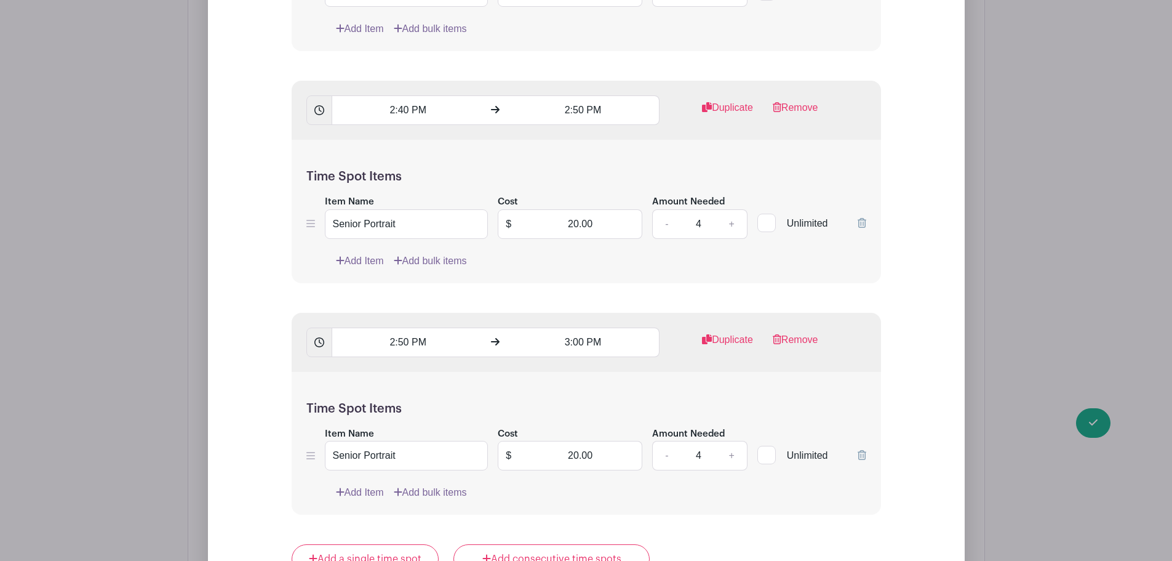
scroll to position [9621, 0]
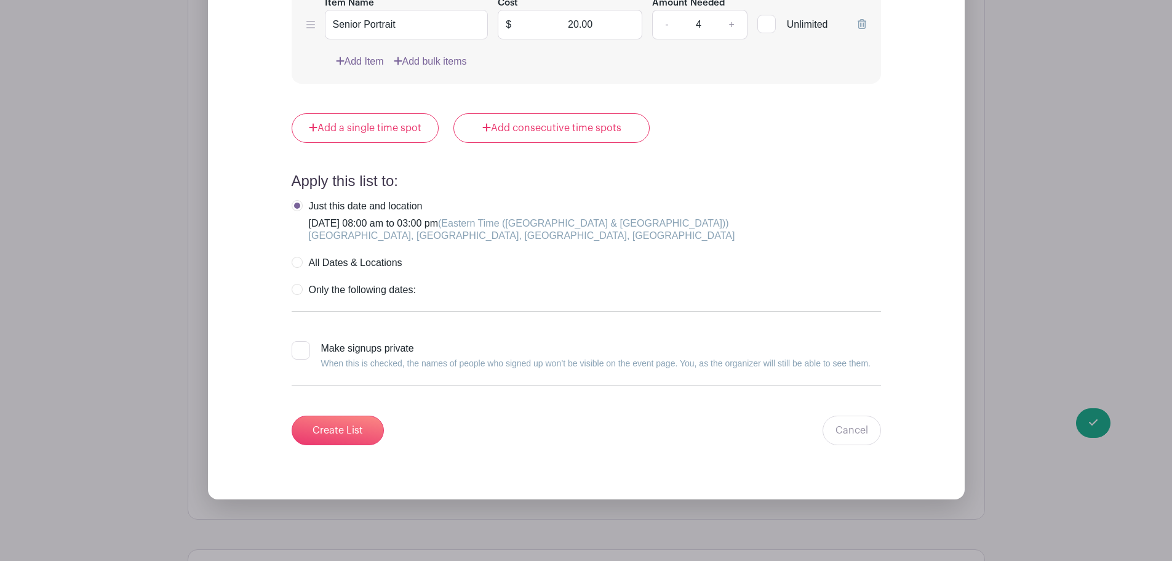
click at [339, 353] on div "Make signups private When this is checked, the names of people who signed up wo…" at bounding box center [595, 356] width 549 height 30
click at [300, 349] on input "Make signups private When this is checked, the names of people who signed up wo…" at bounding box center [296, 345] width 8 height 8
checkbox input "true"
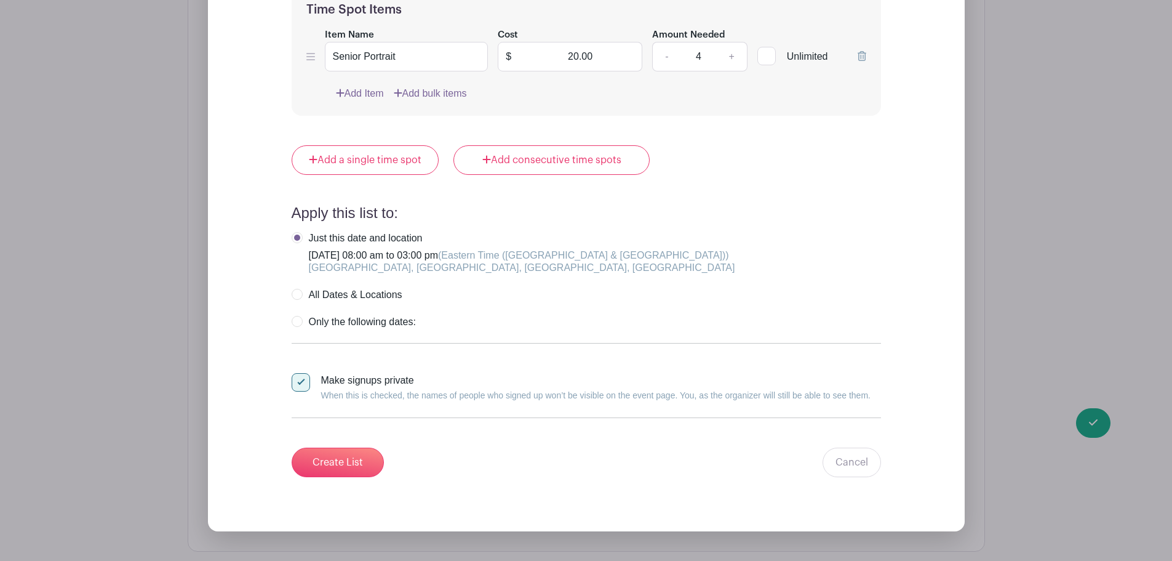
scroll to position [9560, 0]
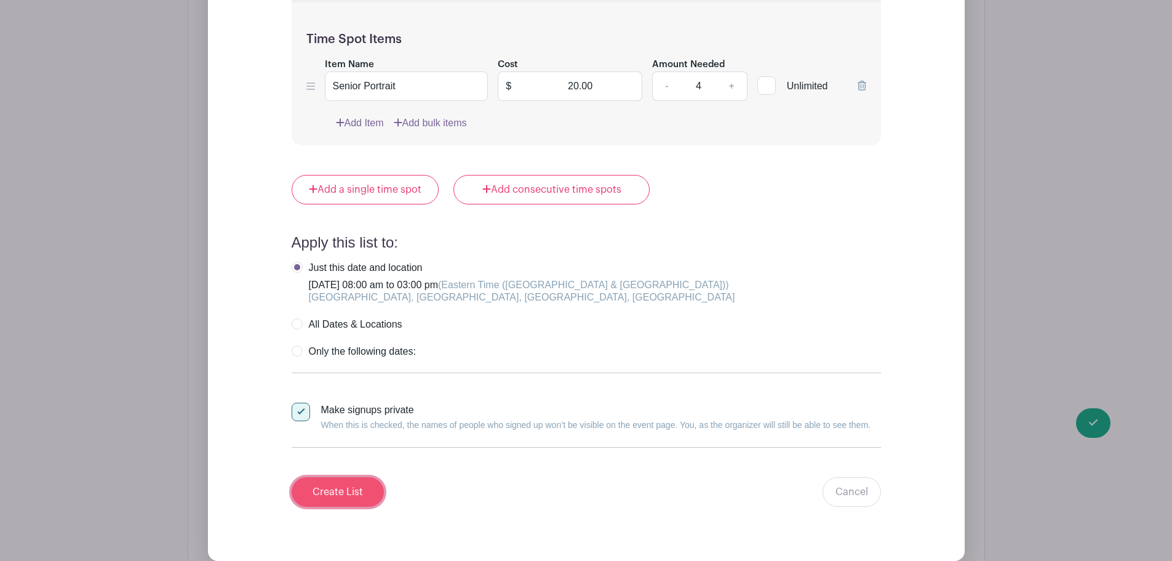
click at [353, 483] on input "Create List" at bounding box center [338, 492] width 92 height 30
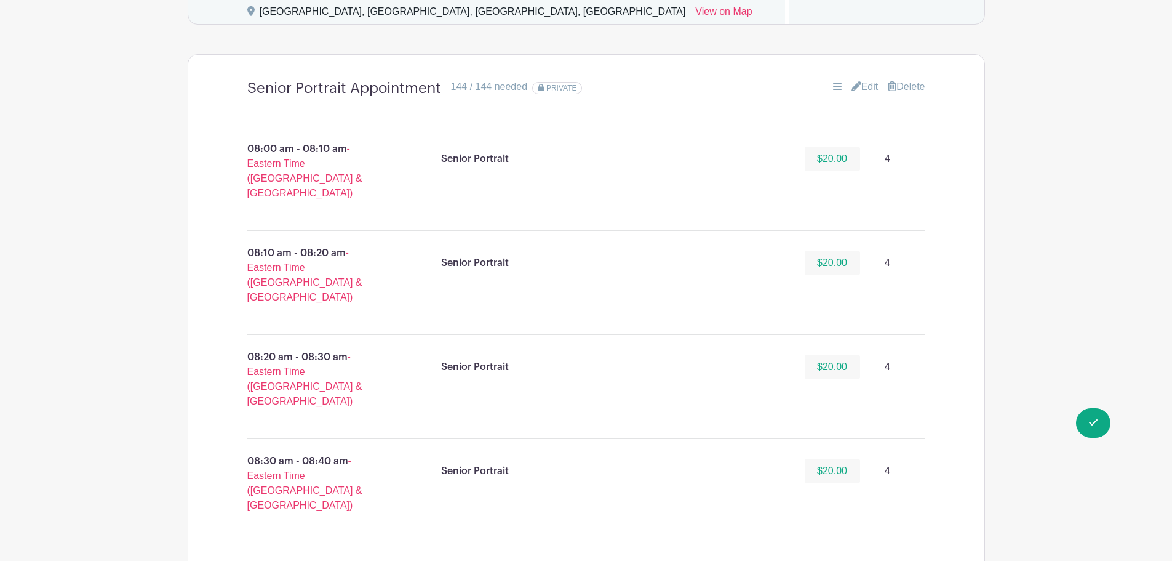
scroll to position [738, 0]
